Goal: Find specific page/section: Find specific page/section

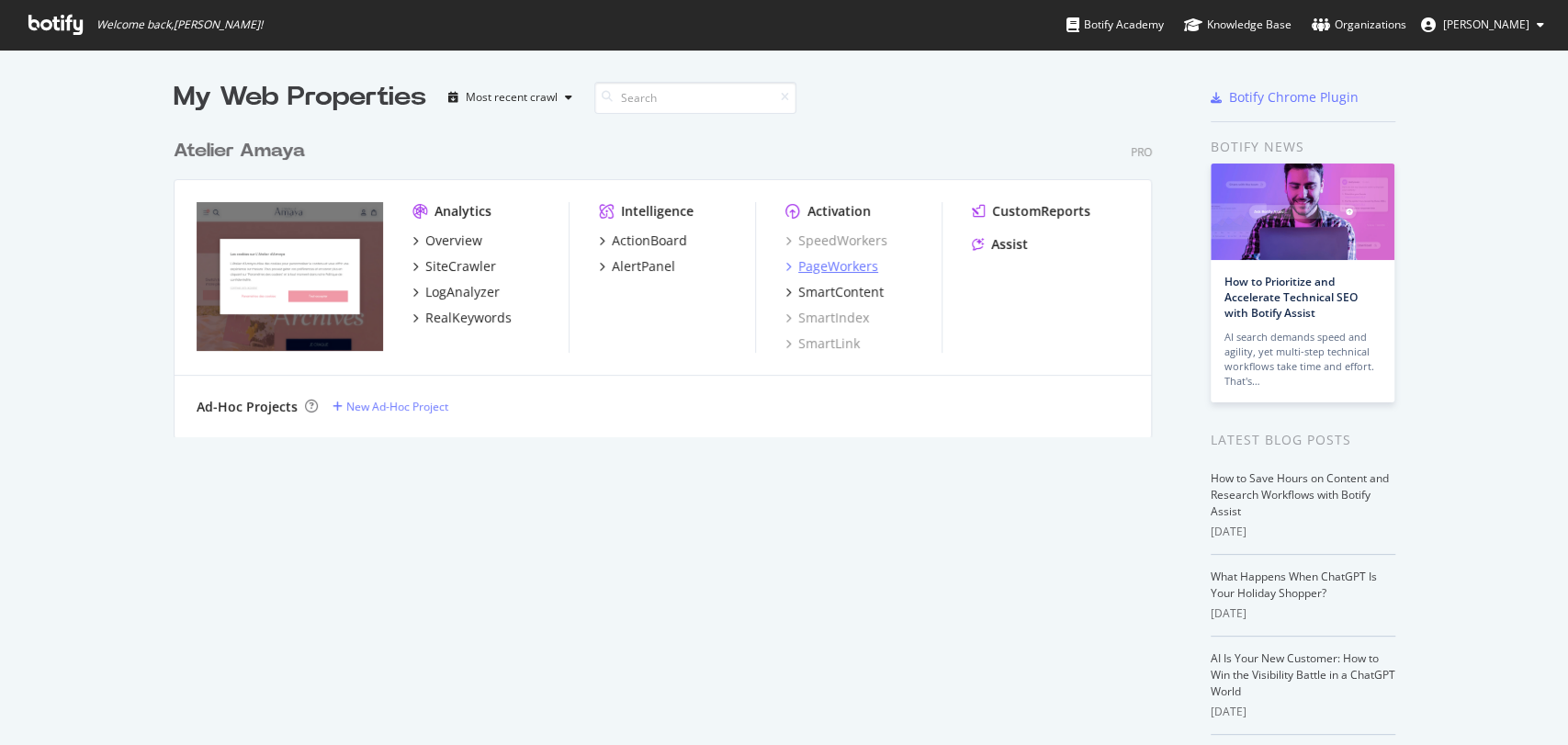
scroll to position [728, 1536]
click at [836, 257] on div "PageWorkers" at bounding box center [838, 266] width 80 height 19
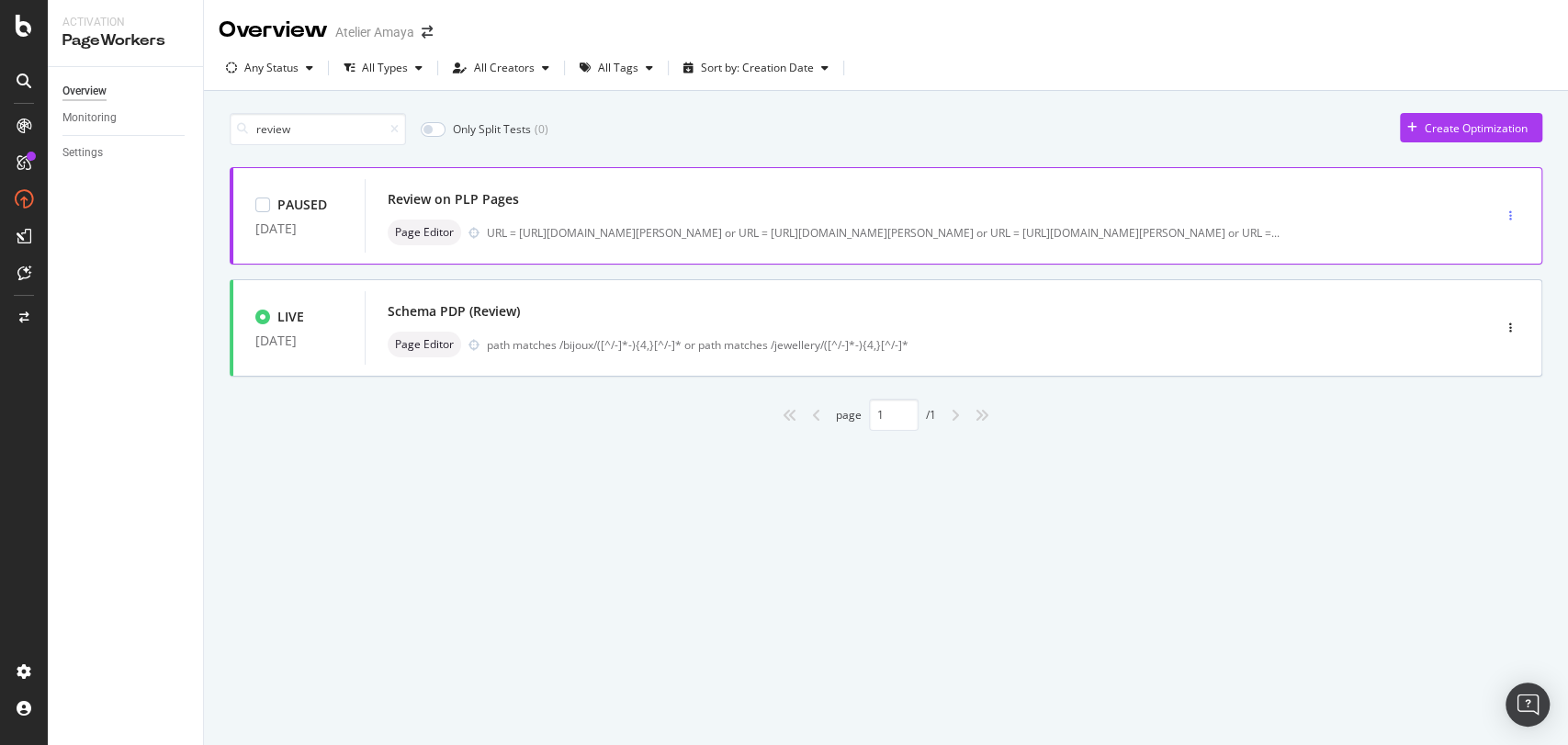
click at [1516, 215] on div "button" at bounding box center [1511, 215] width 18 height 11
click at [1252, 192] on div "Review on PLP Pages" at bounding box center [900, 199] width 1026 height 26
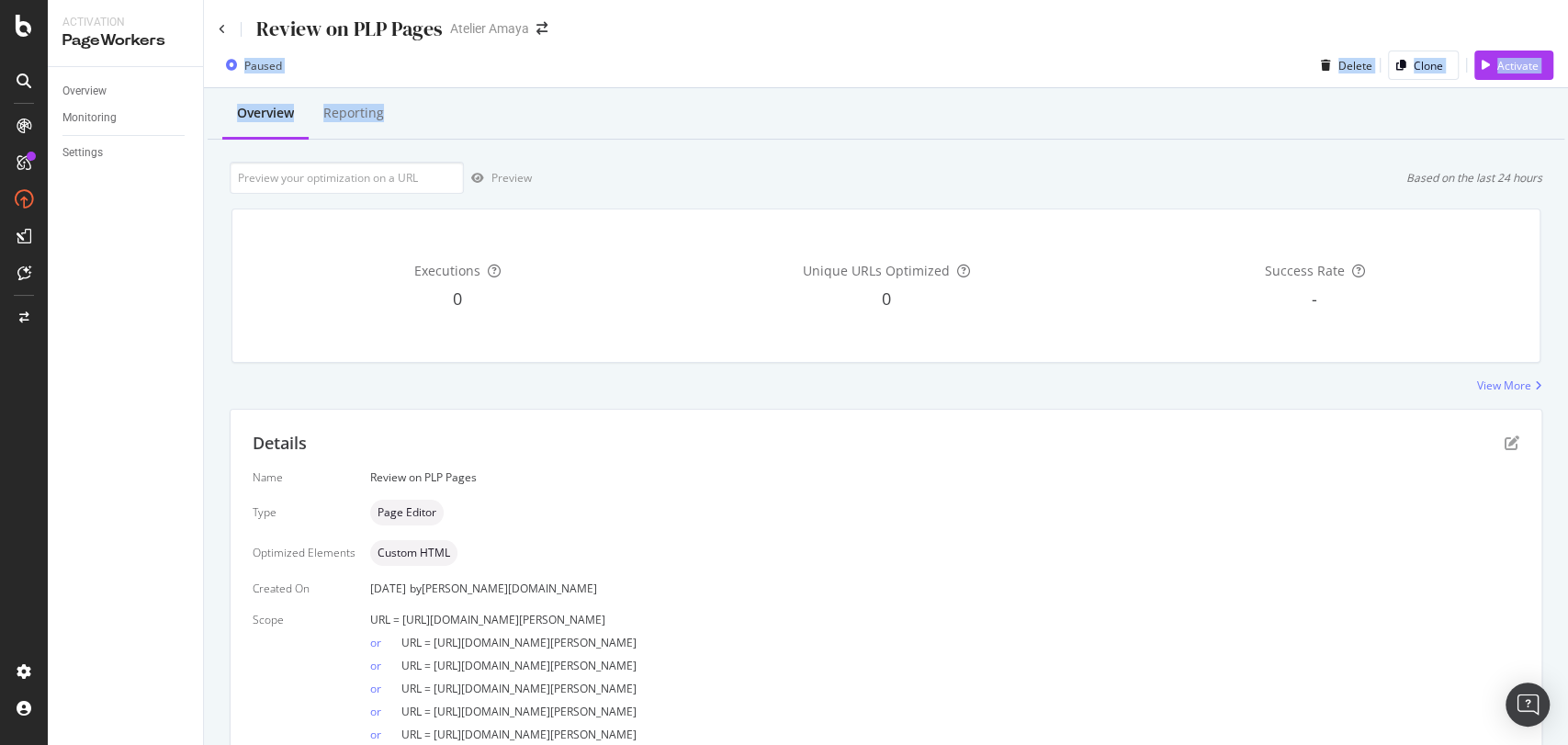
drag, startPoint x: 1275, startPoint y: 15, endPoint x: 1214, endPoint y: 132, distance: 131.9
click at [1214, 132] on div "Review on PLP Pages Atelier [PERSON_NAME] Paused Delete Clone Activate Overview…" at bounding box center [886, 372] width 1364 height 745
click at [1214, 132] on div "Overview Reporting" at bounding box center [886, 114] width 1357 height 49
click at [219, 26] on icon at bounding box center [222, 29] width 7 height 11
